Goal: Task Accomplishment & Management: Manage account settings

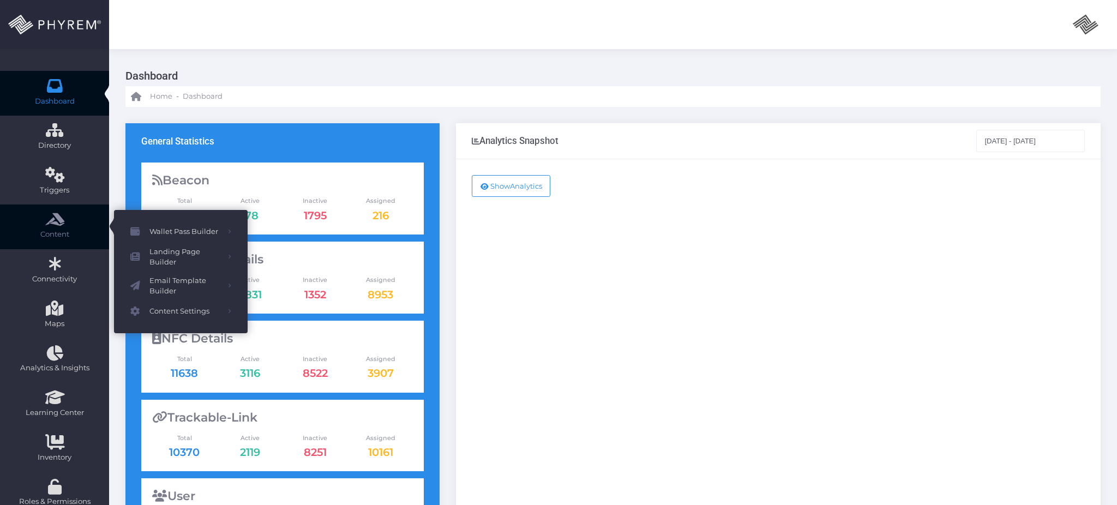
click at [59, 238] on span "Content" at bounding box center [54, 234] width 95 height 11
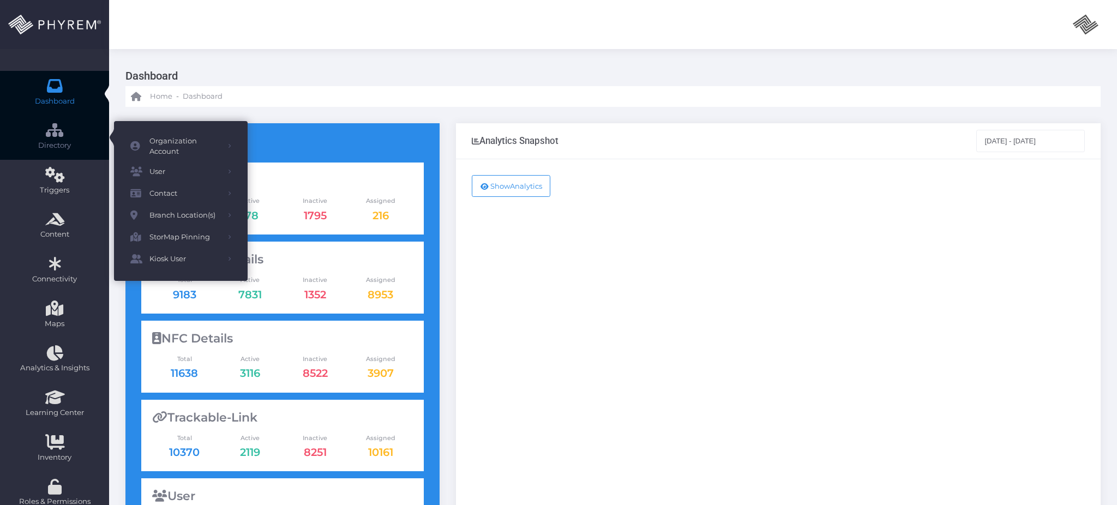
click at [59, 130] on icon at bounding box center [54, 130] width 19 height 0
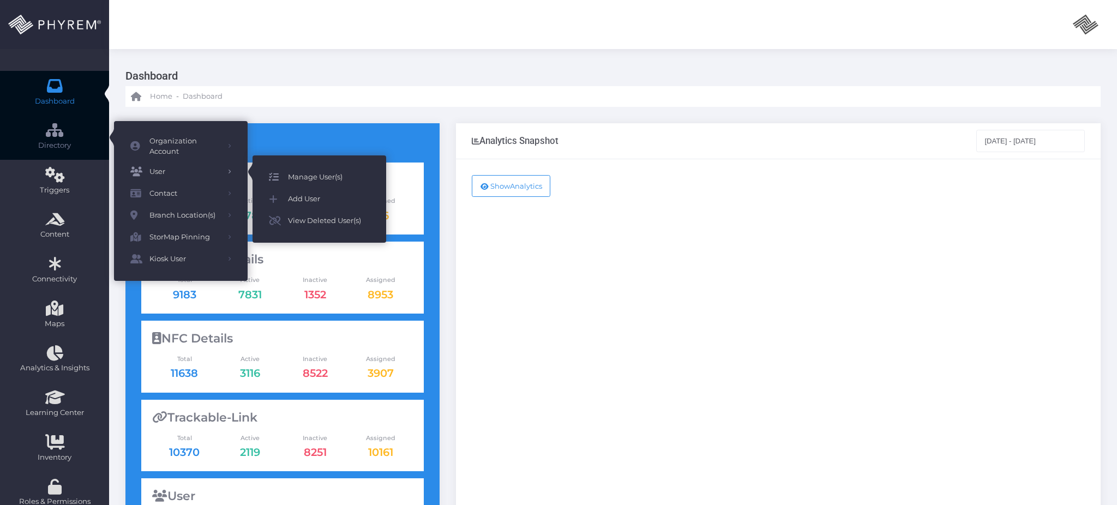
click at [304, 171] on span "Manage User(s)" at bounding box center [329, 177] width 82 height 14
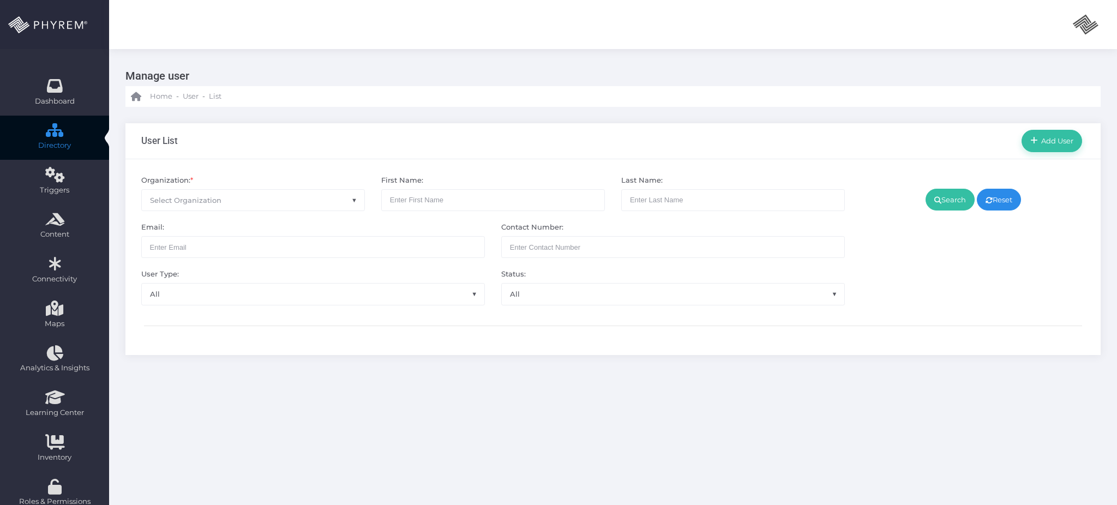
click at [267, 201] on span "Select Organization" at bounding box center [253, 200] width 223 height 21
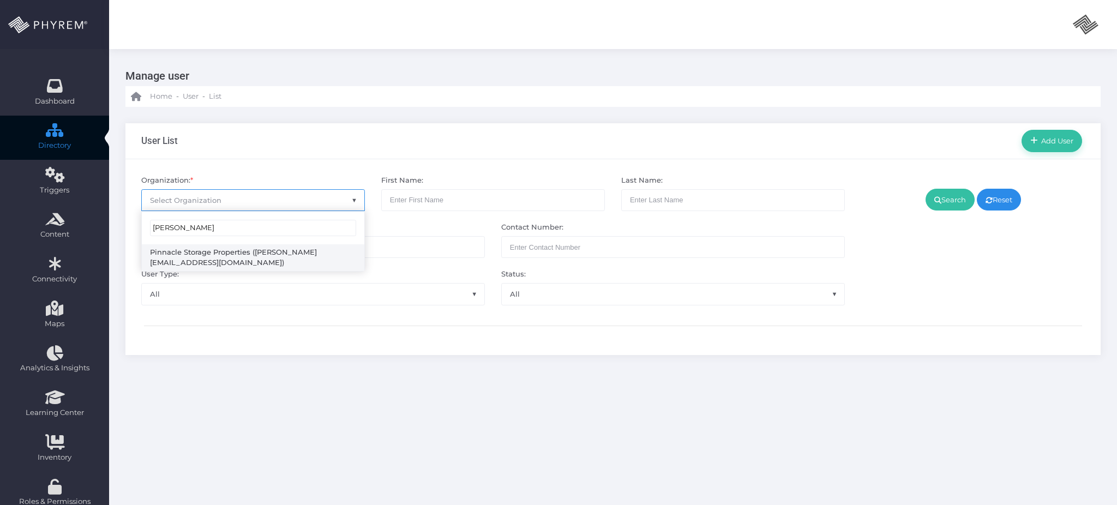
type input "amanda"
select select "4799"
click at [962, 198] on link "Search" at bounding box center [950, 200] width 49 height 22
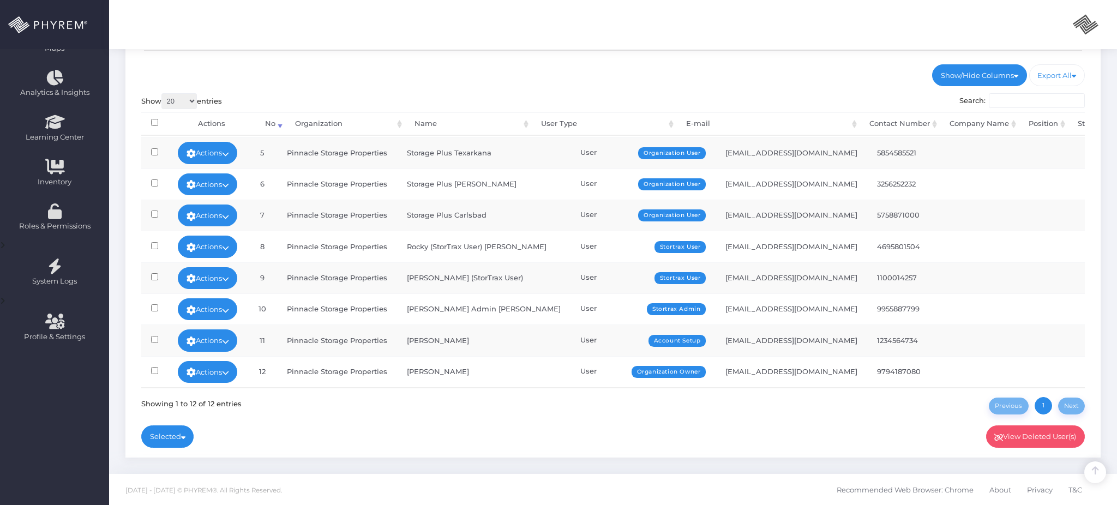
scroll to position [135, 0]
click at [218, 365] on link "Actions" at bounding box center [208, 372] width 60 height 22
click at [222, 336] on link "Sign In" at bounding box center [210, 336] width 71 height 21
